Goal: Check status: Check status

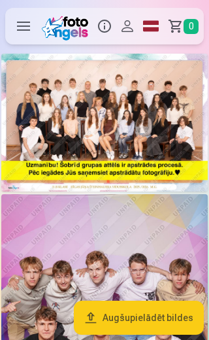
click at [20, 30] on label at bounding box center [23, 26] width 37 height 37
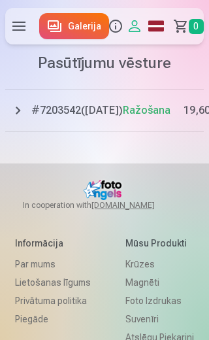
click at [20, 22] on label at bounding box center [20, 26] width 30 height 37
